Goal: Task Accomplishment & Management: Manage account settings

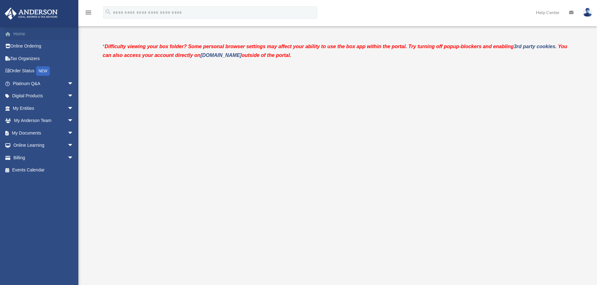
click at [24, 37] on link "Home" at bounding box center [43, 34] width 79 height 13
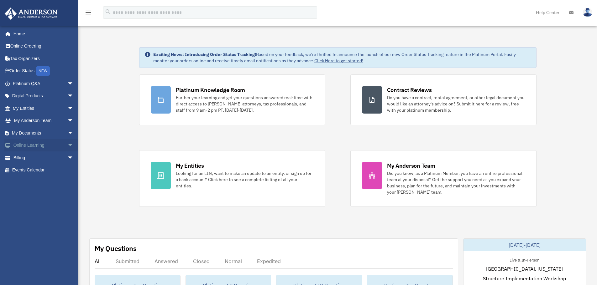
click at [59, 147] on link "Online Learning arrow_drop_down" at bounding box center [43, 145] width 79 height 13
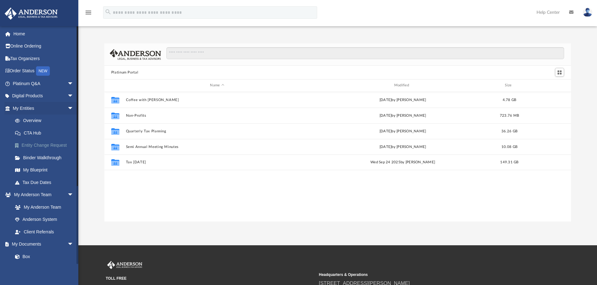
scroll to position [138, 462]
click at [53, 220] on link "Anderson System" at bounding box center [46, 220] width 74 height 13
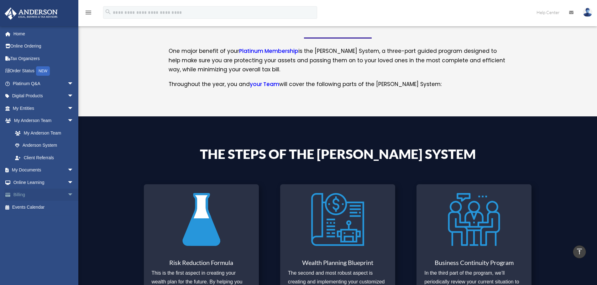
scroll to position [103, 0]
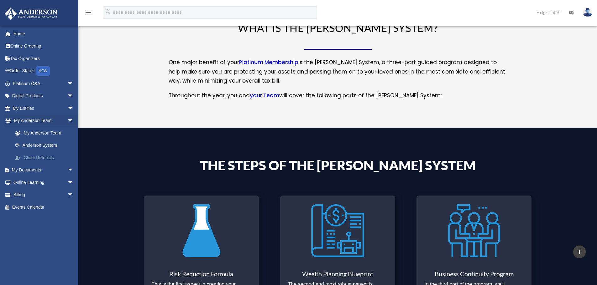
click at [44, 159] on link "Client Referrals" at bounding box center [46, 158] width 74 height 13
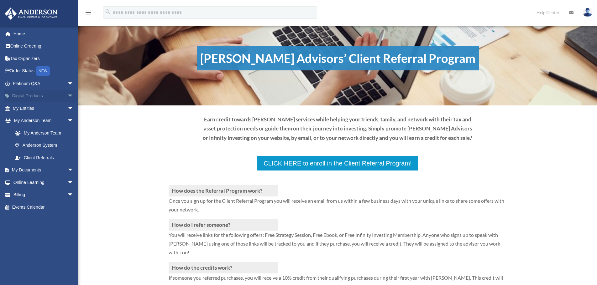
click at [31, 97] on link "Digital Products arrow_drop_down" at bounding box center [43, 96] width 79 height 13
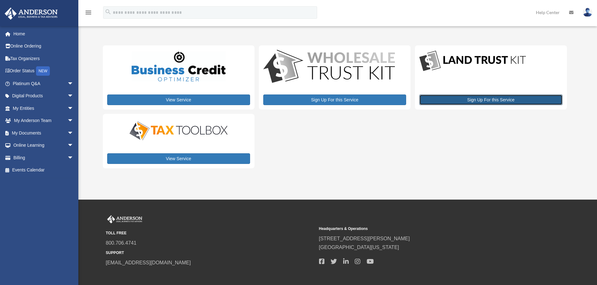
click at [482, 103] on link "Sign Up For this Service" at bounding box center [490, 100] width 143 height 11
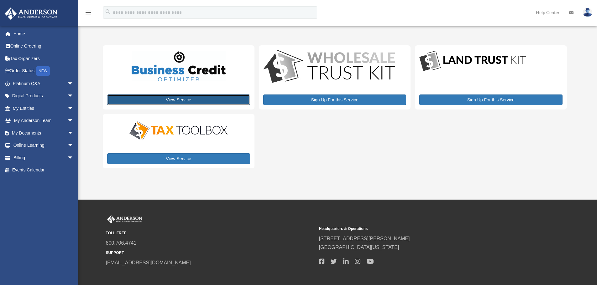
click at [173, 100] on link "View Service" at bounding box center [178, 100] width 143 height 11
click at [22, 36] on link "Home" at bounding box center [43, 34] width 79 height 13
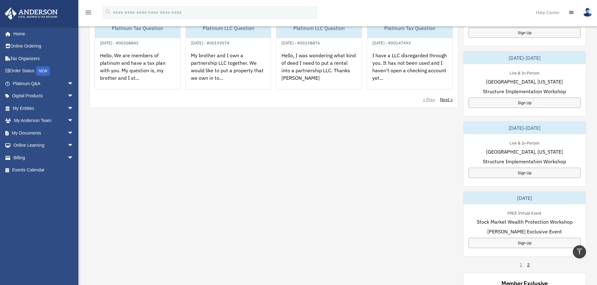
scroll to position [251, 0]
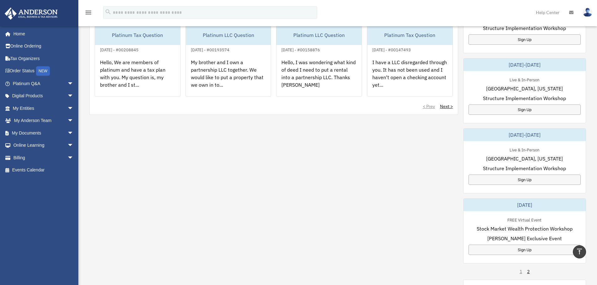
click at [584, 14] on img at bounding box center [587, 12] width 9 height 9
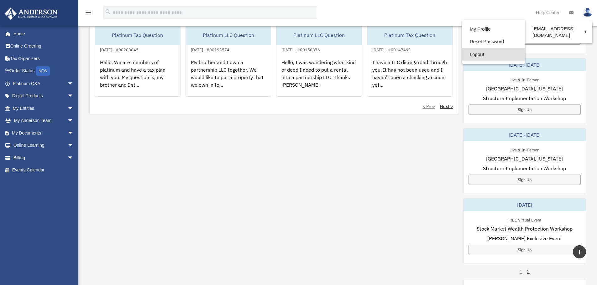
click at [479, 55] on link "Logout" at bounding box center [493, 54] width 63 height 13
